Goal: Transaction & Acquisition: Purchase product/service

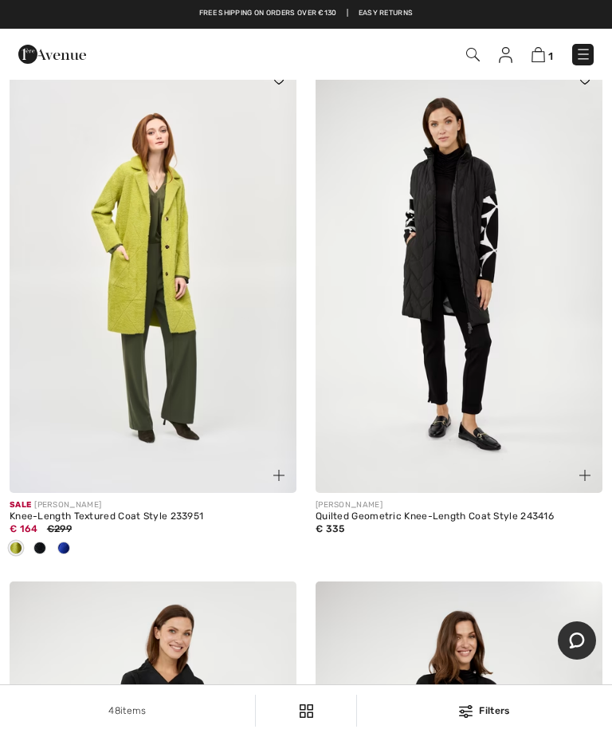
scroll to position [7609, 0]
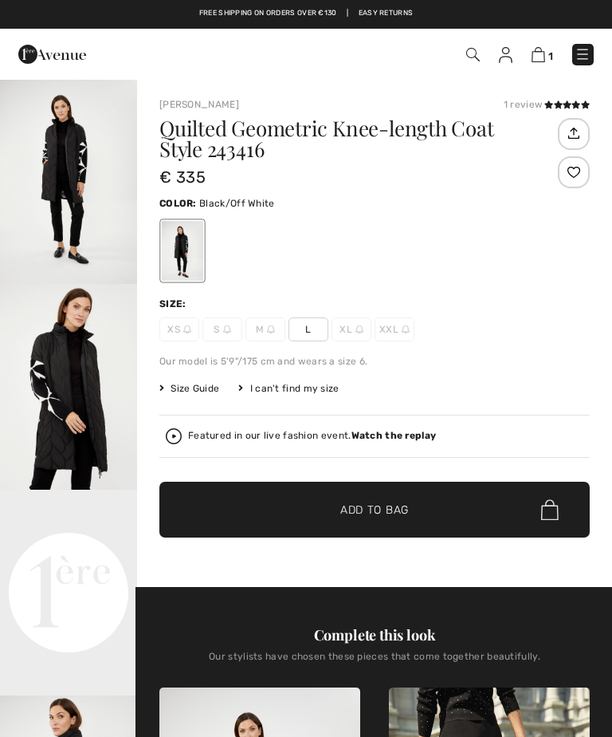
checkbox input "true"
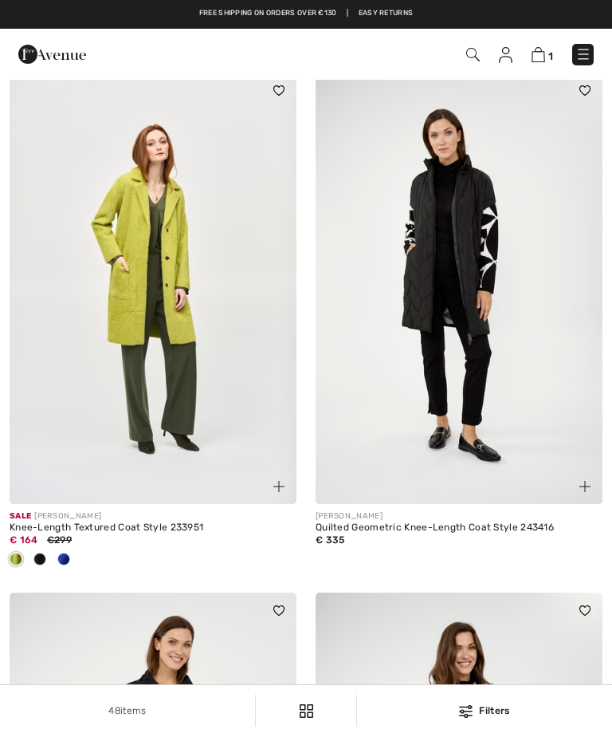
scroll to position [7609, 0]
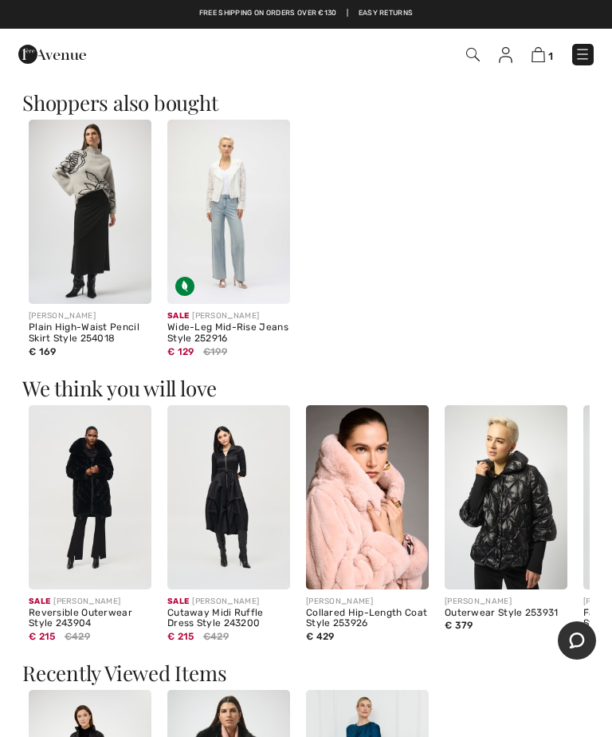
scroll to position [814, 0]
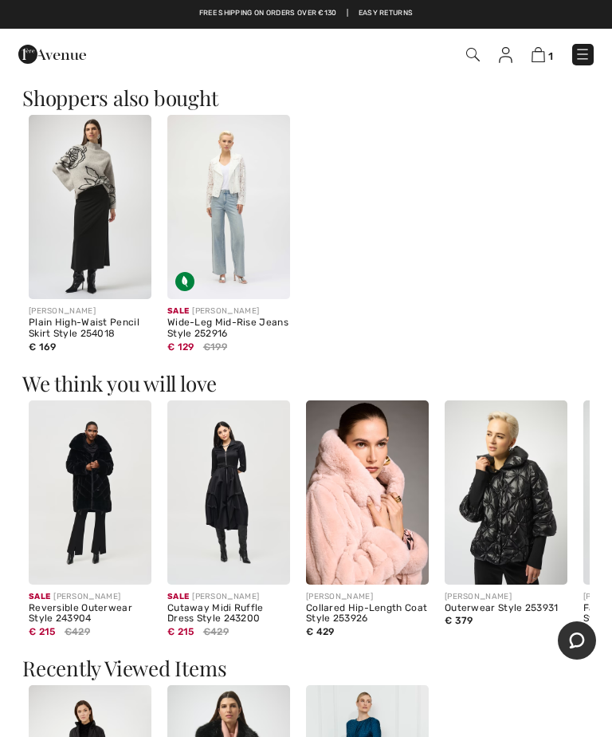
click at [100, 530] on img at bounding box center [90, 492] width 123 height 184
